Goal: Task Accomplishment & Management: Manage account settings

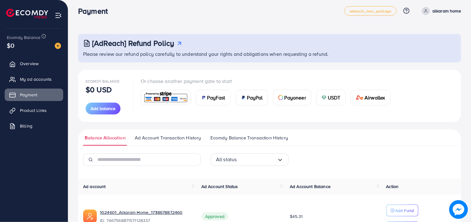
scroll to position [47, 0]
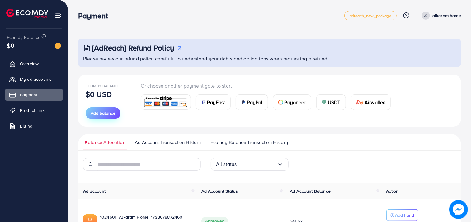
click at [108, 108] on button "Add balance" at bounding box center [103, 113] width 35 height 12
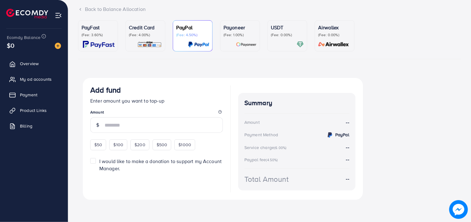
scroll to position [41, 0]
click at [146, 33] on p "(Fee: 4.00%)" at bounding box center [145, 34] width 33 height 5
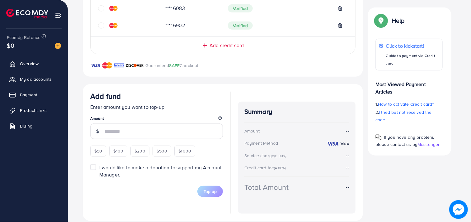
scroll to position [222, 0]
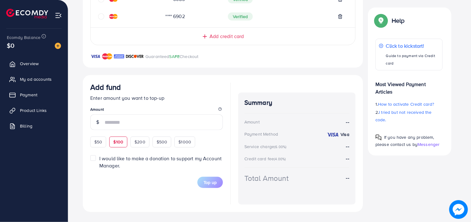
click at [117, 142] on span "$100" at bounding box center [118, 142] width 10 height 6
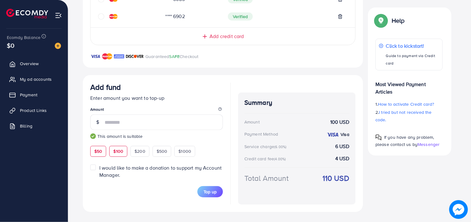
click at [100, 146] on div "$50" at bounding box center [98, 151] width 16 height 11
type input "**"
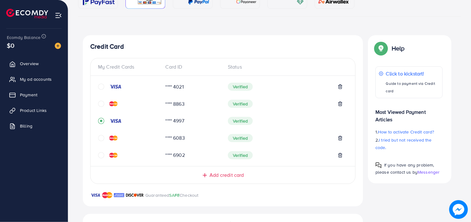
scroll to position [0, 0]
